Goal: Navigation & Orientation: Find specific page/section

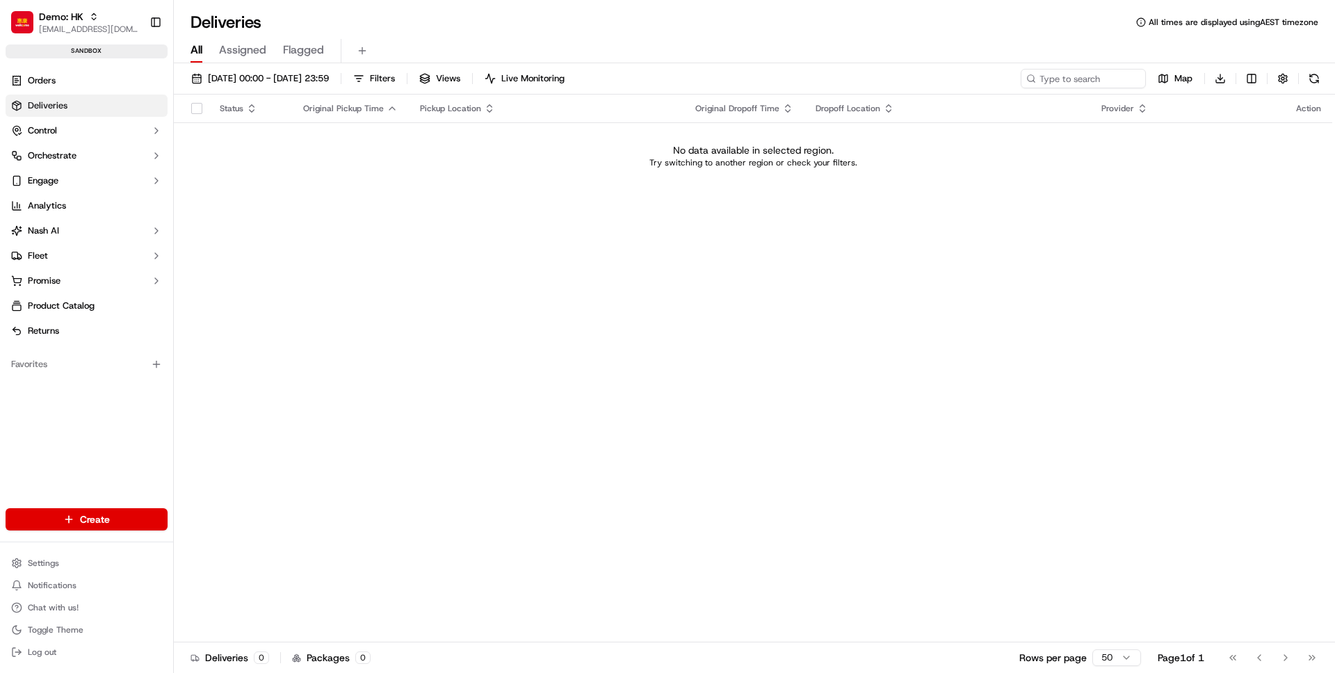
click at [324, 235] on div "Status Original Pickup Time Pickup Location Original Dropoff Time Dropoff Locat…" at bounding box center [753, 369] width 1159 height 548
